Goal: Transaction & Acquisition: Obtain resource

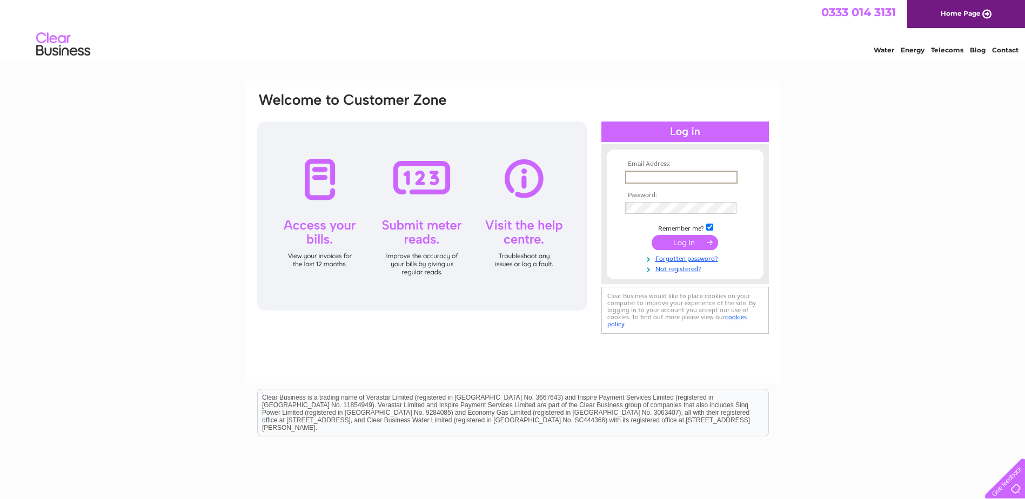
type input "[DOMAIN_NAME][EMAIL_ADDRESS][DOMAIN_NAME]"
click at [652, 235] on input "submit" at bounding box center [685, 242] width 66 height 15
click at [690, 244] on input "submit" at bounding box center [685, 242] width 66 height 15
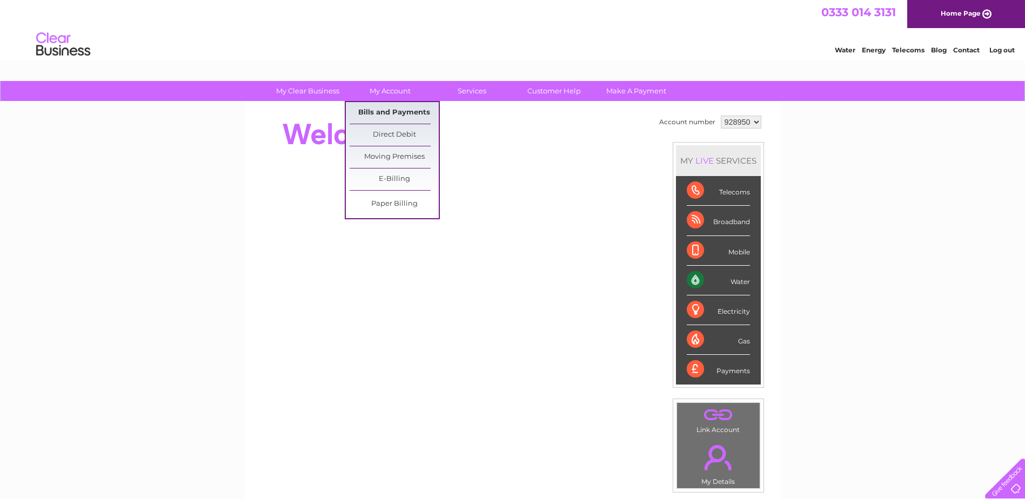
click at [399, 112] on link "Bills and Payments" at bounding box center [394, 113] width 89 height 22
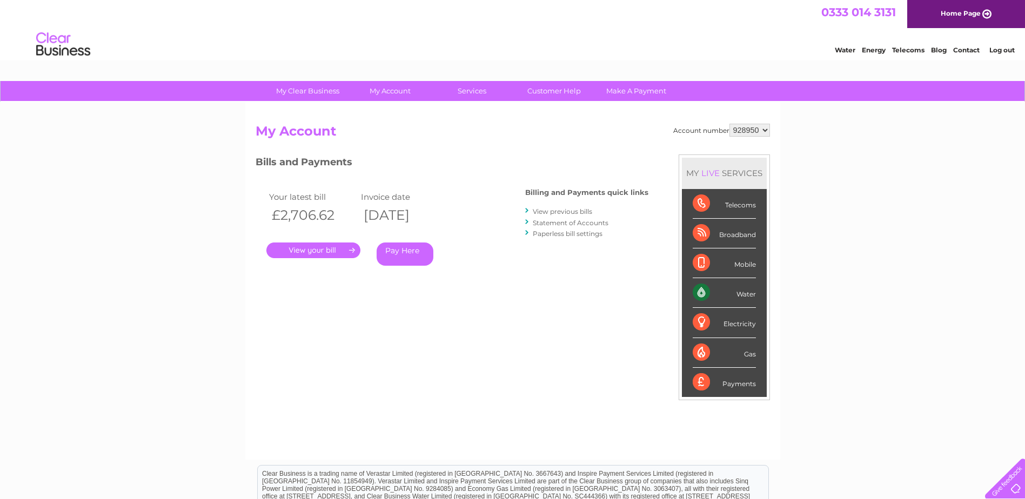
click at [317, 248] on link "." at bounding box center [313, 251] width 94 height 16
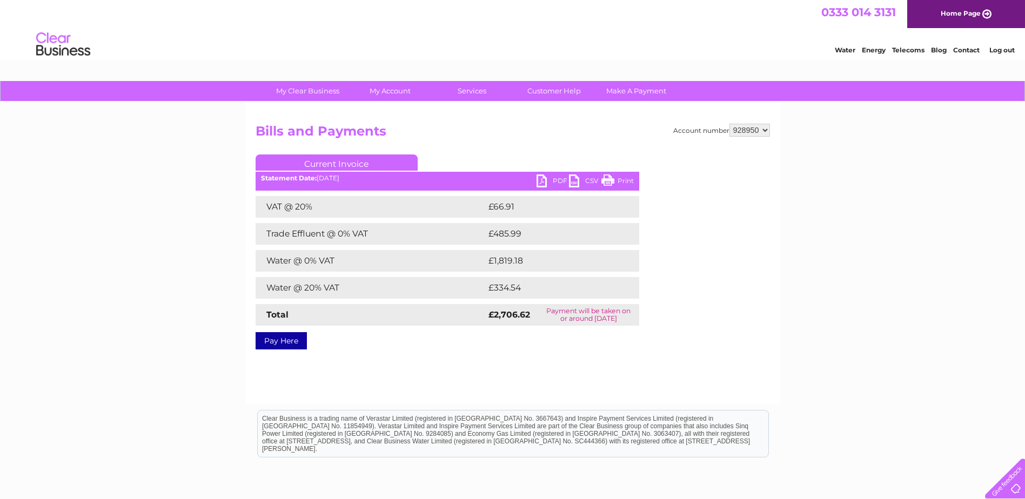
click at [555, 179] on link "PDF" at bounding box center [553, 183] width 32 height 16
click at [325, 230] on td "Trade Effluent @ 0% VAT" at bounding box center [371, 234] width 230 height 22
click at [476, 238] on td "Trade Effluent @ 0% VAT" at bounding box center [371, 234] width 230 height 22
click at [512, 256] on td "£1,819.18" at bounding box center [553, 261] width 135 height 22
click at [362, 162] on link "Current Invoice" at bounding box center [337, 163] width 162 height 16
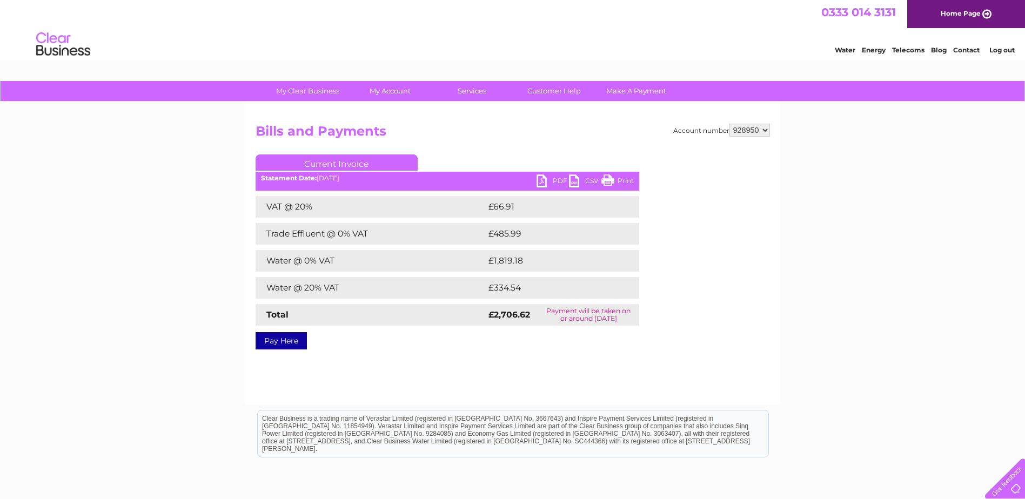
click at [352, 164] on link "Current Invoice" at bounding box center [337, 163] width 162 height 16
click at [556, 319] on td "Payment will be taken on or around 11 September 2025" at bounding box center [588, 315] width 101 height 22
click at [612, 183] on link "Print" at bounding box center [618, 183] width 32 height 16
